Goal: Check status

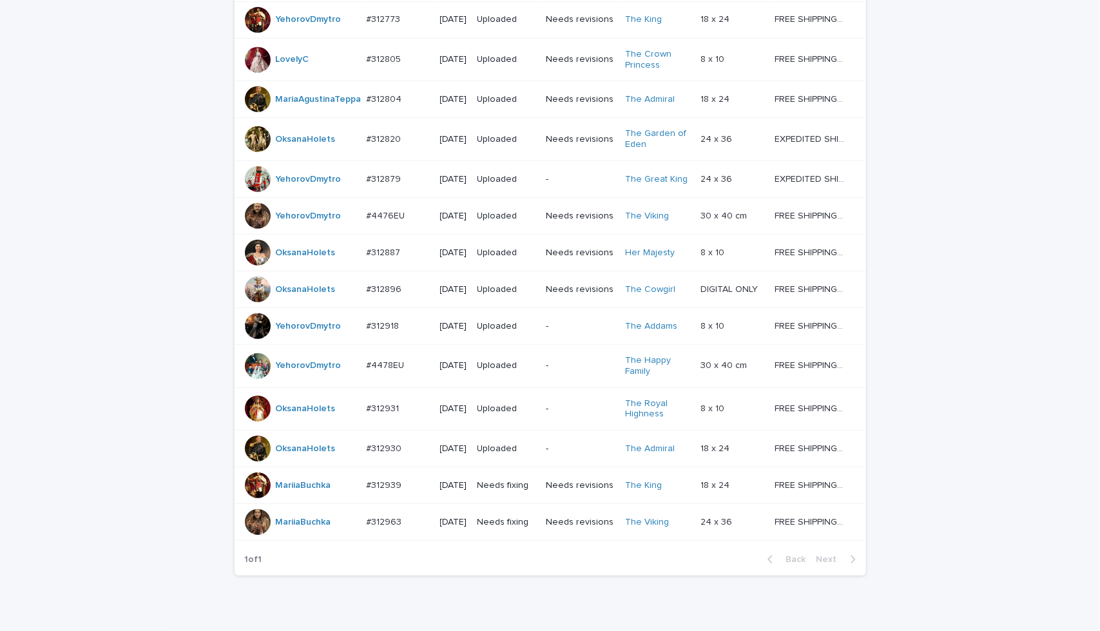
scroll to position [260, 0]
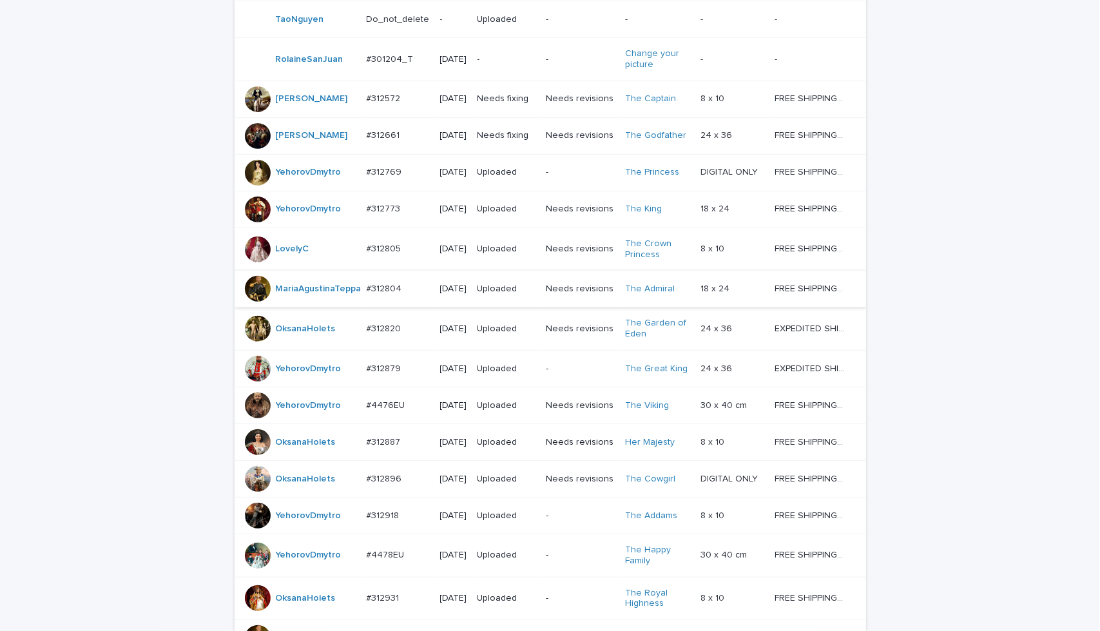
scroll to position [300, 0]
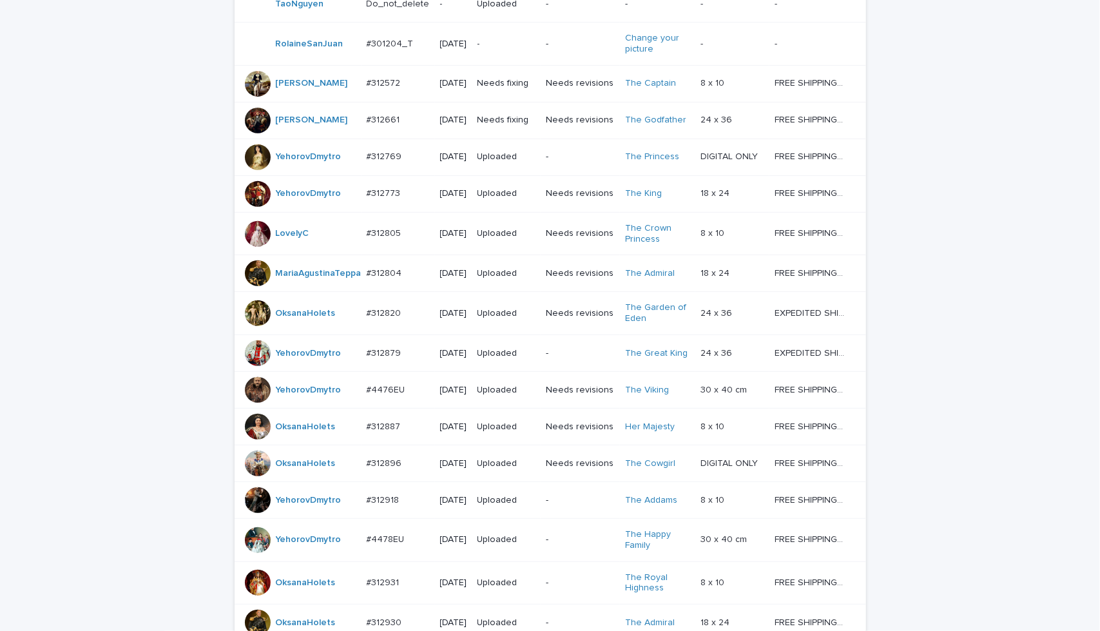
click at [595, 445] on td "Needs revisions" at bounding box center [580, 426] width 79 height 37
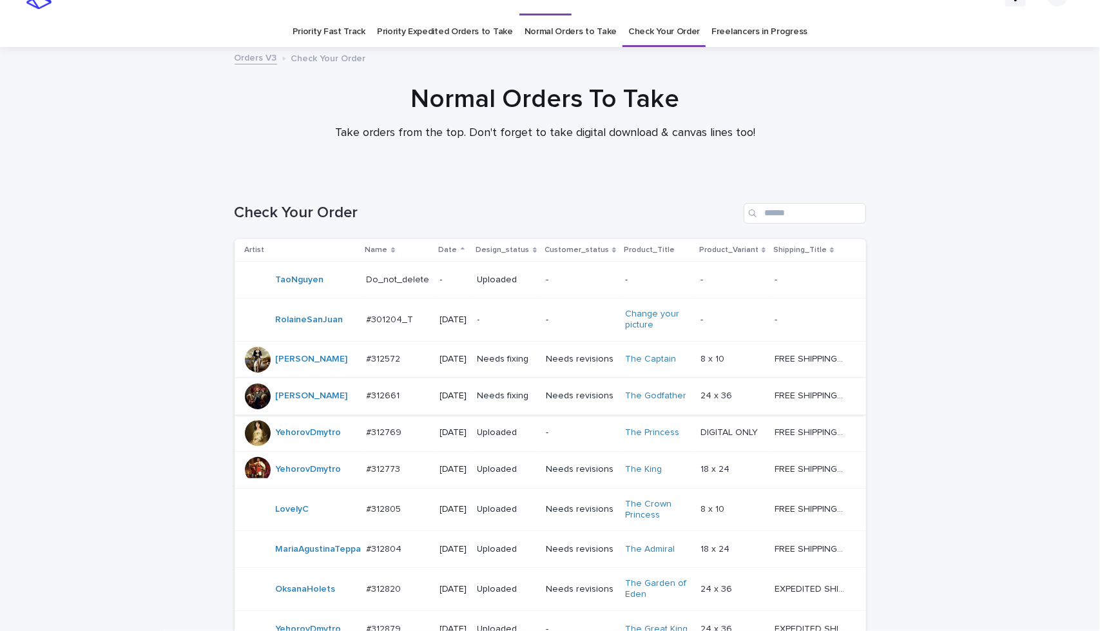
scroll to position [41, 0]
